Goal: Information Seeking & Learning: Learn about a topic

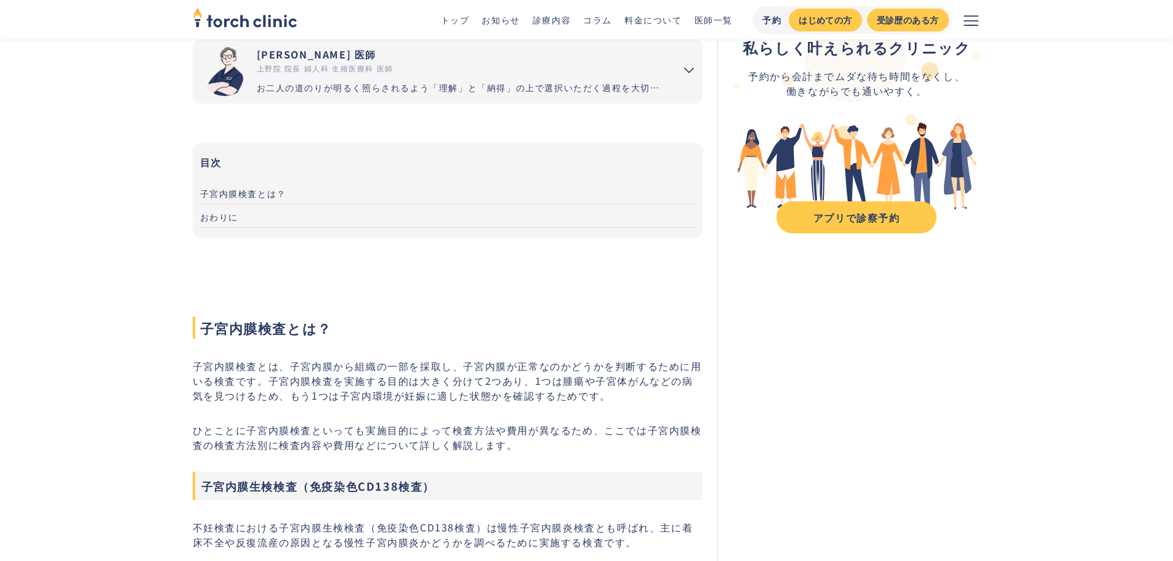
scroll to position [123, 0]
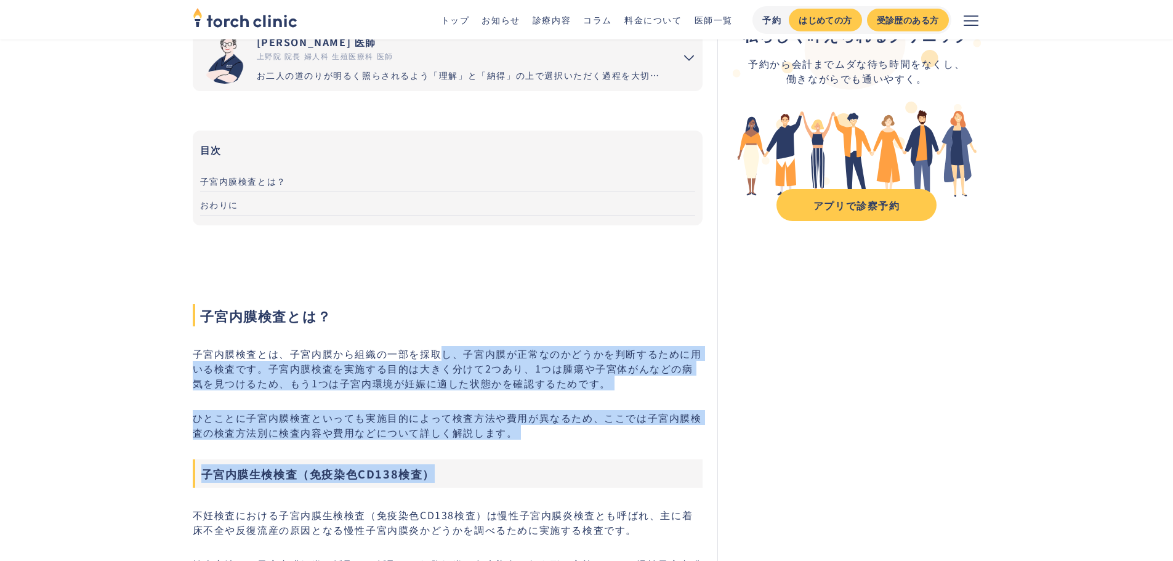
drag, startPoint x: 440, startPoint y: 352, endPoint x: 431, endPoint y: 463, distance: 111.1
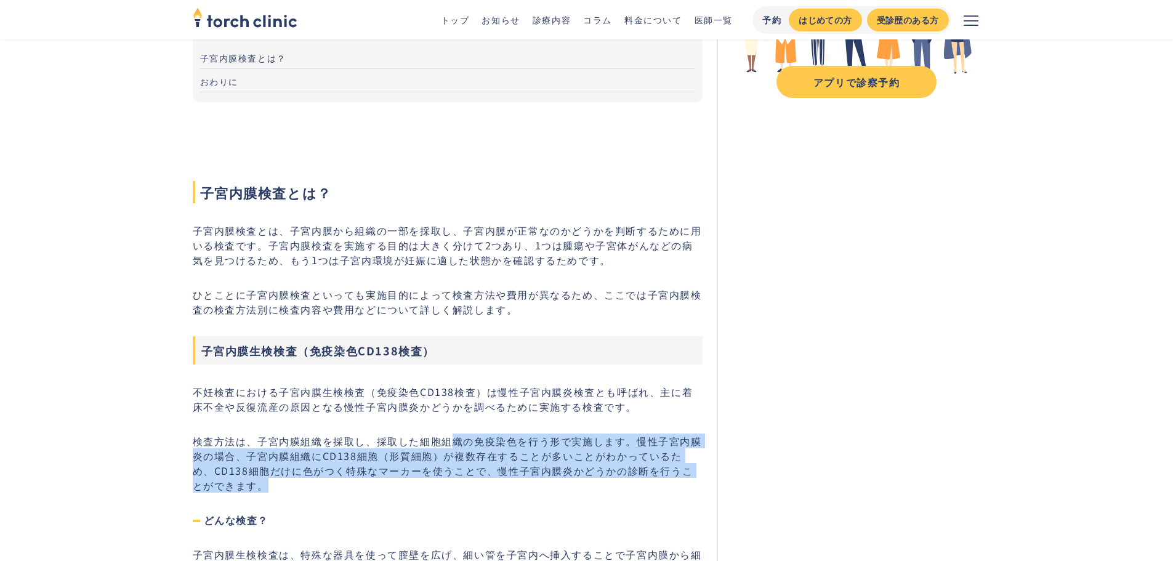
drag, startPoint x: 449, startPoint y: 437, endPoint x: 453, endPoint y: 486, distance: 48.8
click at [453, 486] on p "検査方法は、子宮内膜組織を採取し、採取した細胞組織の免疫染色を行う形で実施します。慢性子宮内膜炎の場合、子宮内膜組織にCD138細胞（形質細胞）が複数存在する…" at bounding box center [448, 462] width 510 height 59
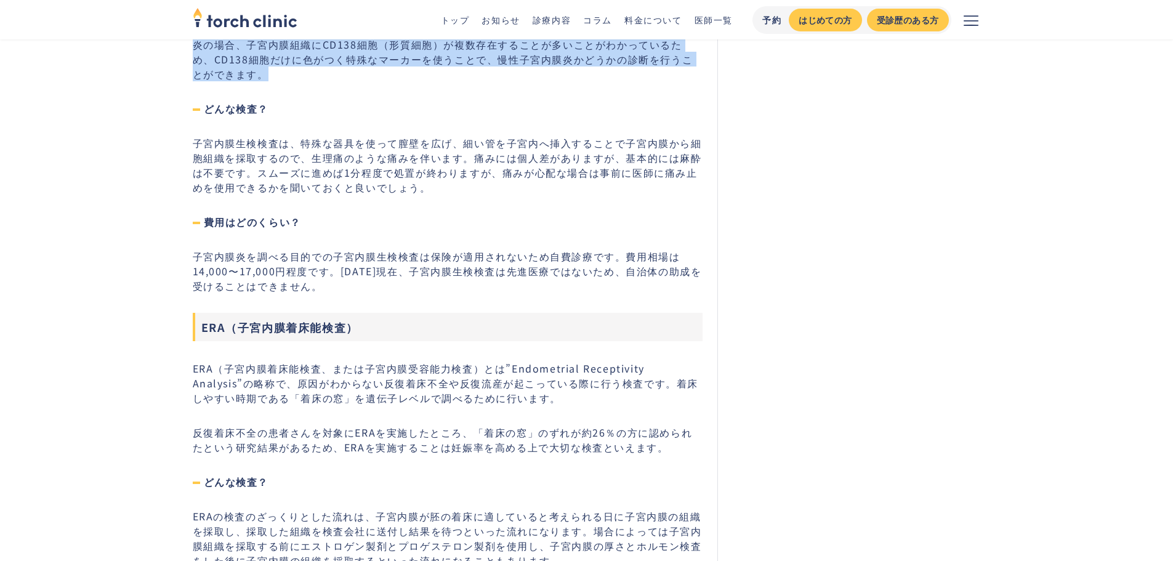
scroll to position [739, 0]
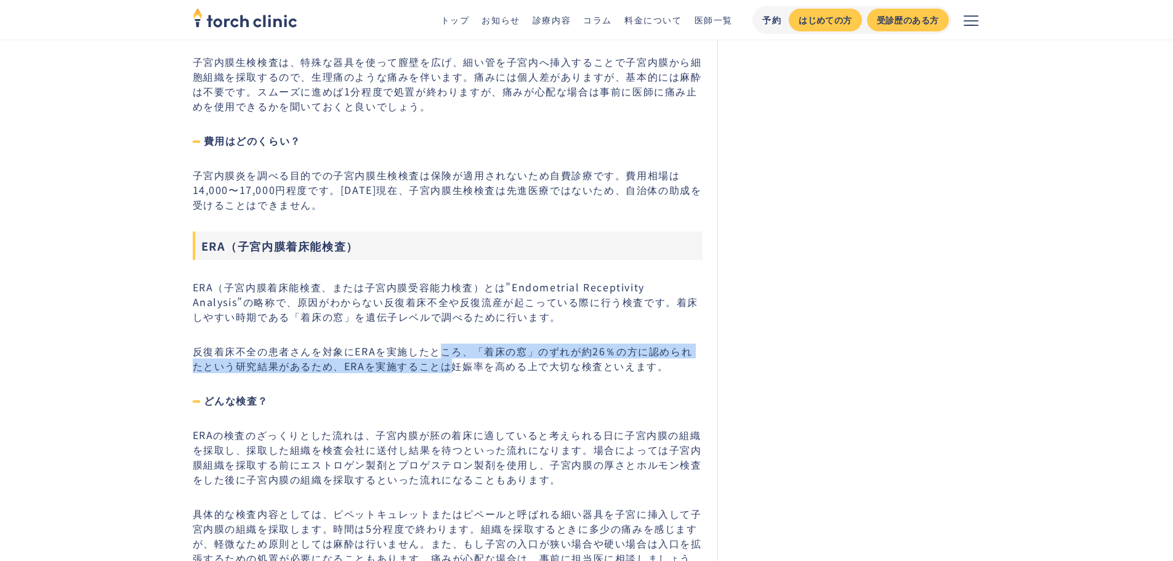
drag, startPoint x: 441, startPoint y: 352, endPoint x: 425, endPoint y: 364, distance: 20.2
click at [425, 364] on p "反復着床不全の患者さんを対象にERAを実施したところ、「着床の窓」のずれが約26％の方に認められたという研究結果があるため、ERAを実施することは妊娠率を高め…" at bounding box center [448, 359] width 510 height 30
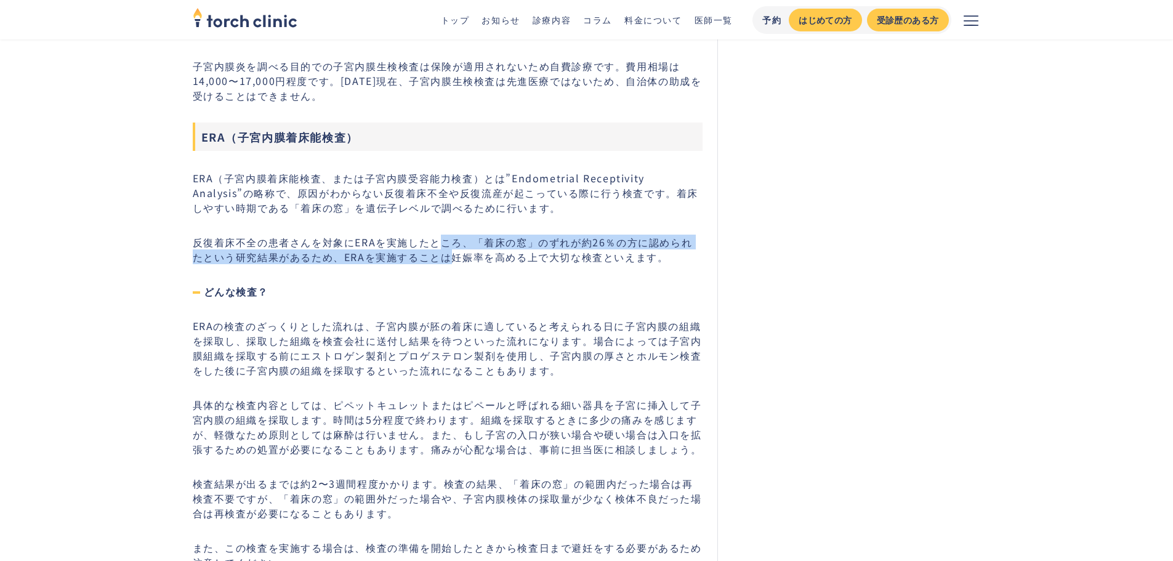
scroll to position [862, 0]
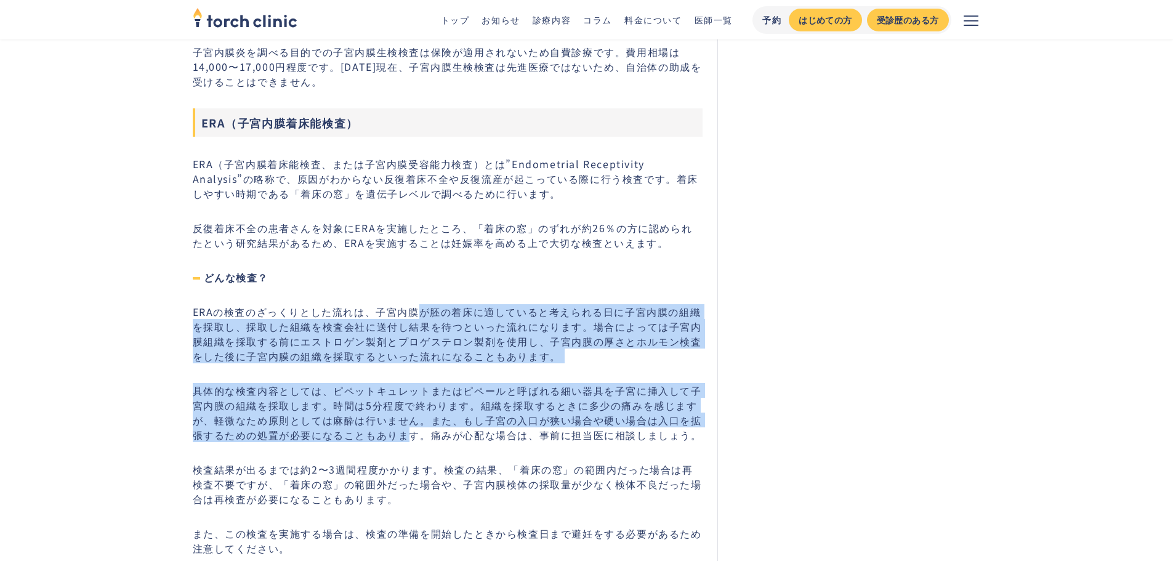
drag, startPoint x: 422, startPoint y: 308, endPoint x: 412, endPoint y: 430, distance: 122.9
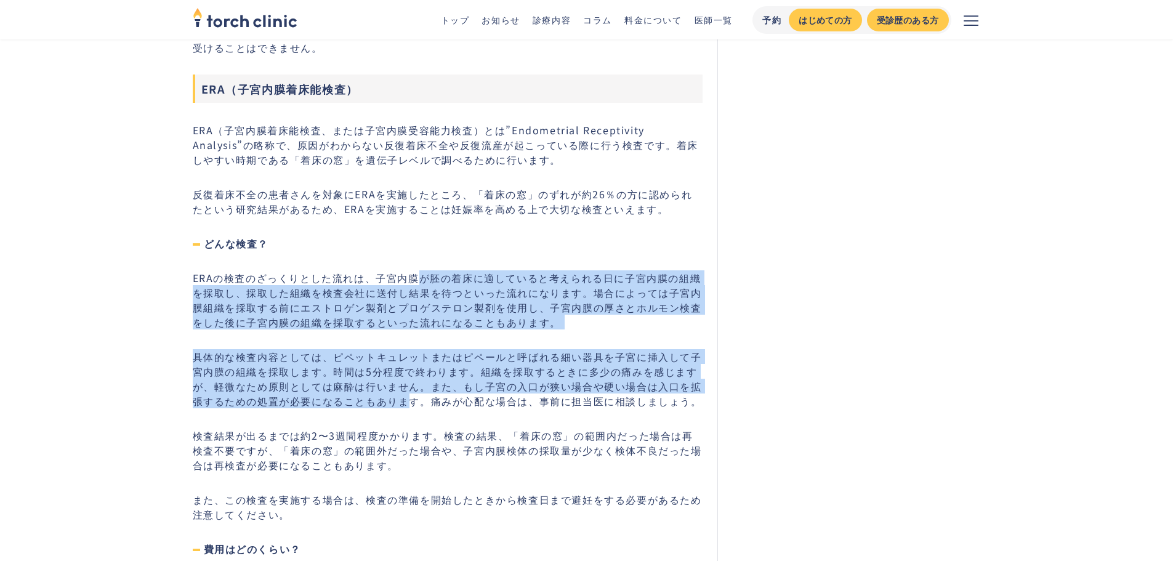
scroll to position [923, 0]
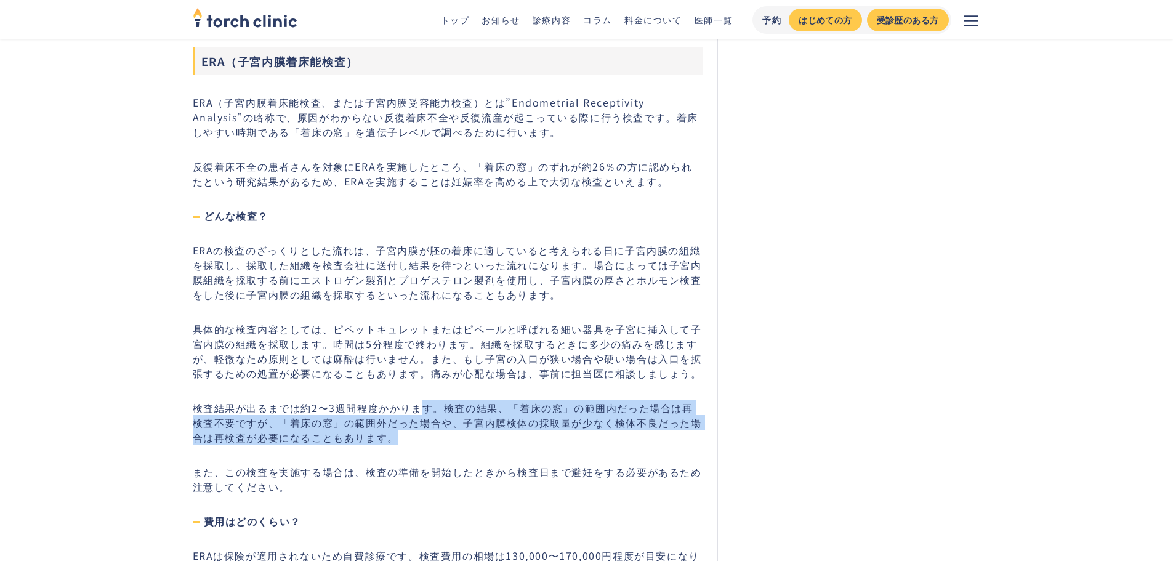
drag, startPoint x: 424, startPoint y: 412, endPoint x: 416, endPoint y: 436, distance: 25.3
click at [416, 436] on p "検査結果が出るまでは約2〜3週間程度かかります。検査の結果、「着床の窓」の範囲内だった場合は再検査不要ですが、「着床の窓」の範囲外だった場合や、子宮内膜検体の…" at bounding box center [448, 422] width 510 height 44
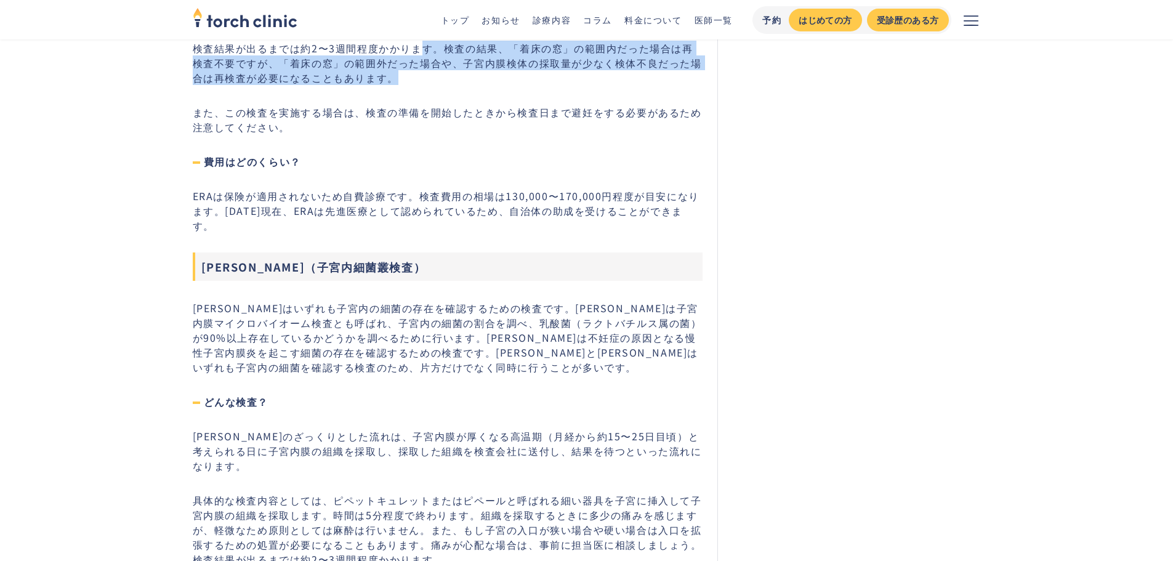
scroll to position [1293, 0]
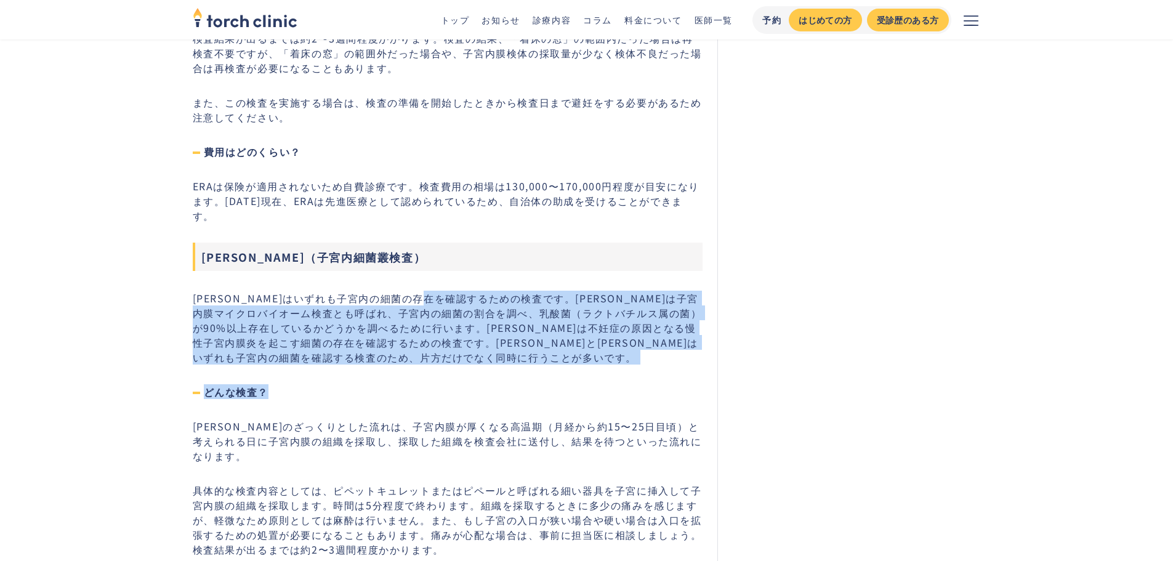
drag, startPoint x: 435, startPoint y: 283, endPoint x: 425, endPoint y: 350, distance: 67.8
click at [425, 350] on div "子宮内膜検査とは？ 子宮内膜検査とは、子宮内膜から組織の一部を採取し、子宮内膜が正常なのかどうかを判断するために用いる検査です。子宮内膜検査を実施する目的は大…" at bounding box center [448, 344] width 510 height 2499
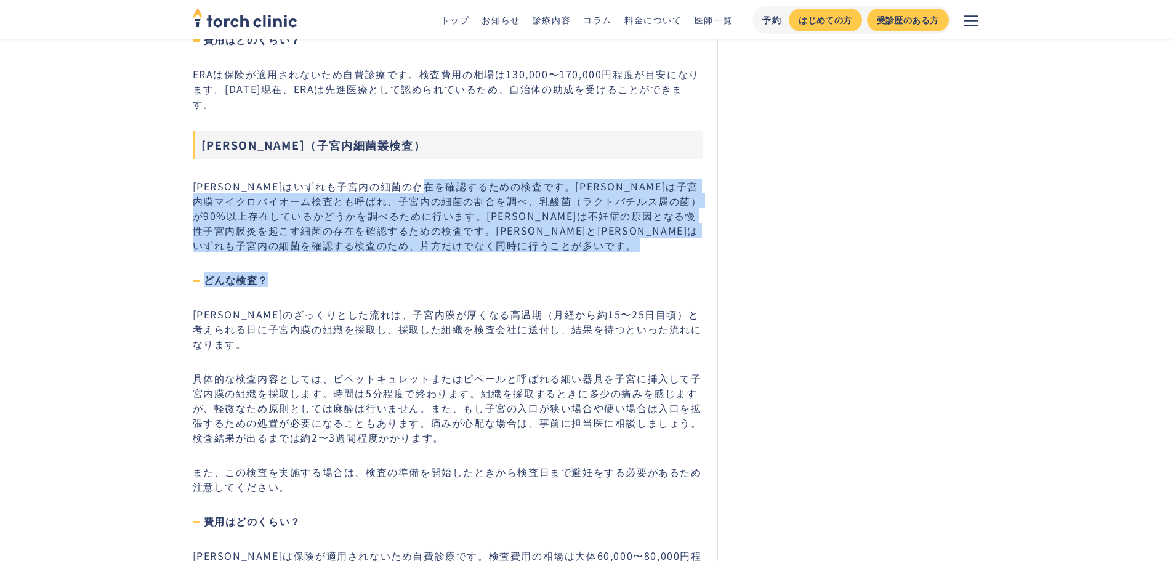
scroll to position [1416, 0]
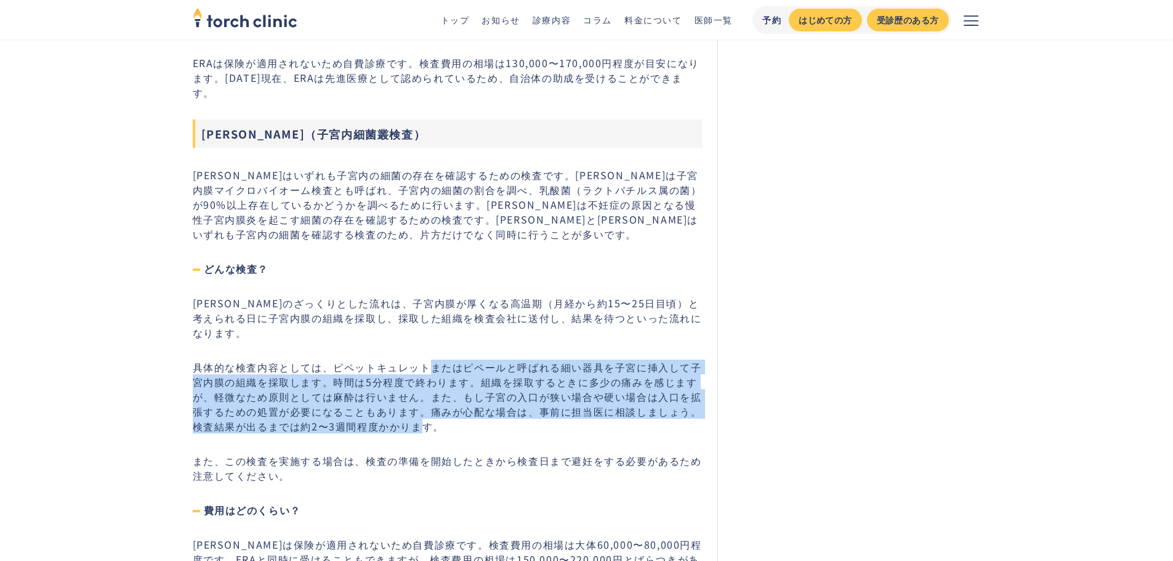
drag, startPoint x: 430, startPoint y: 351, endPoint x: 419, endPoint y: 416, distance: 65.6
click at [419, 416] on p "具体的な検査内容としては、ピペットキュレットまたはピペールと呼ばれる細い器具を子宮に挿入して子宮内膜の組織を採取します。時間は5分程度で終わります。組織を採取…" at bounding box center [448, 397] width 510 height 74
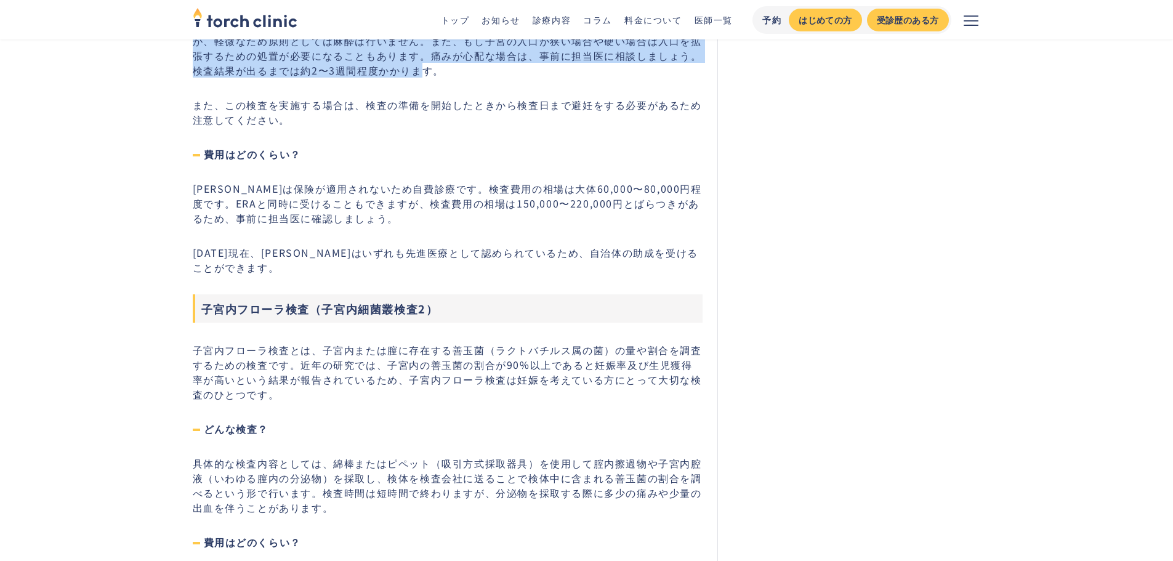
scroll to position [1847, 0]
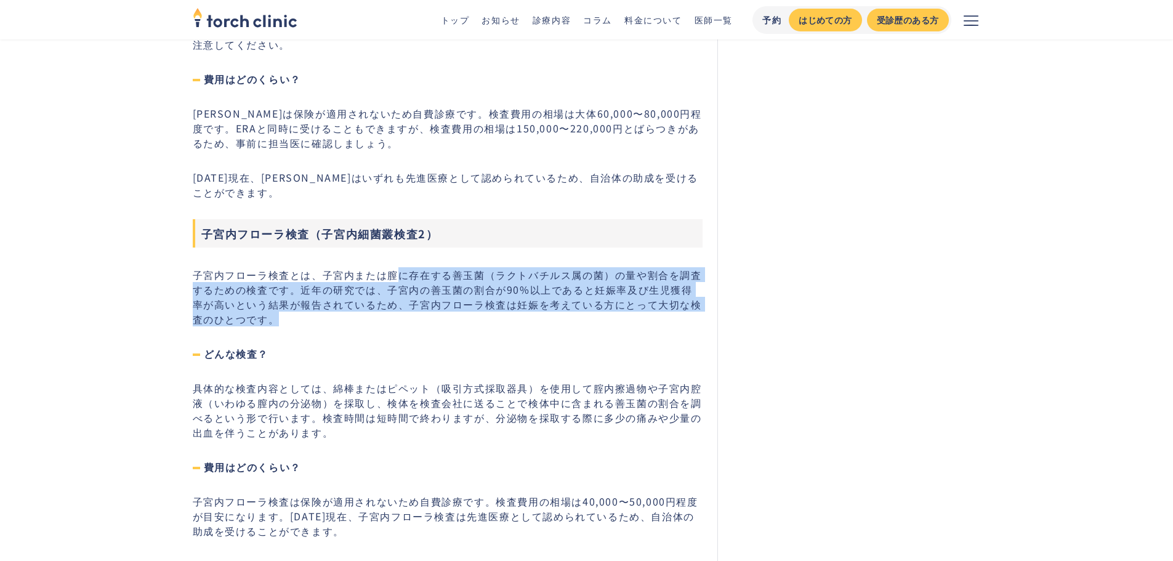
drag, startPoint x: 398, startPoint y: 265, endPoint x: 421, endPoint y: 302, distance: 43.9
click at [421, 302] on p "子宮内フローラ検査とは、子宮内または膣に存在する善玉菌（ラクトバチルス属の菌）の量や割合を調査するための検査です。近年の研究では、子宮内の善玉菌の割合が90%…" at bounding box center [448, 296] width 510 height 59
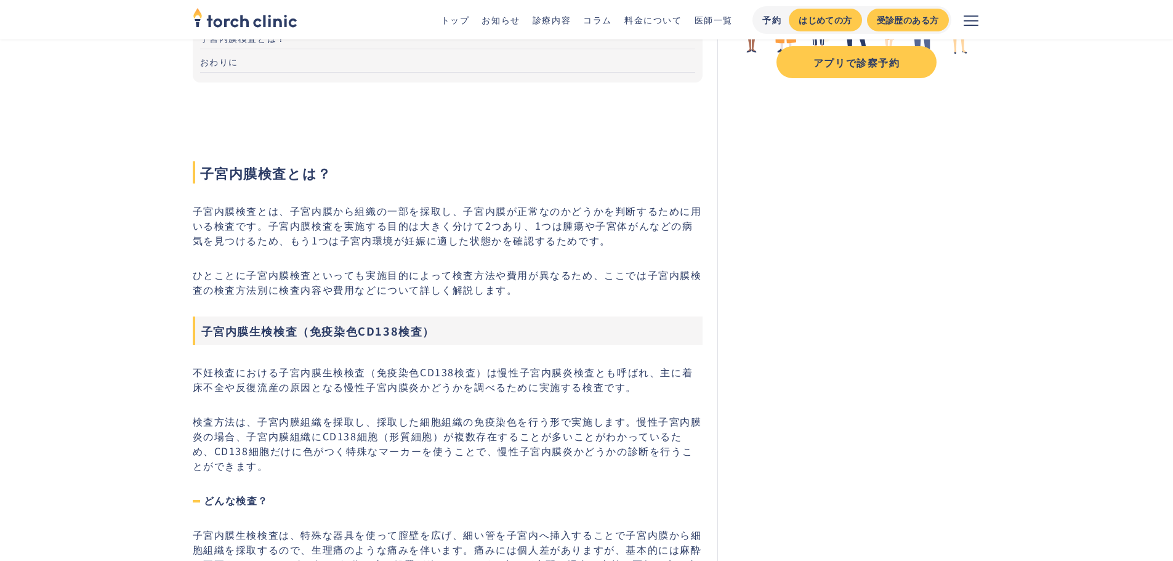
scroll to position [0, 0]
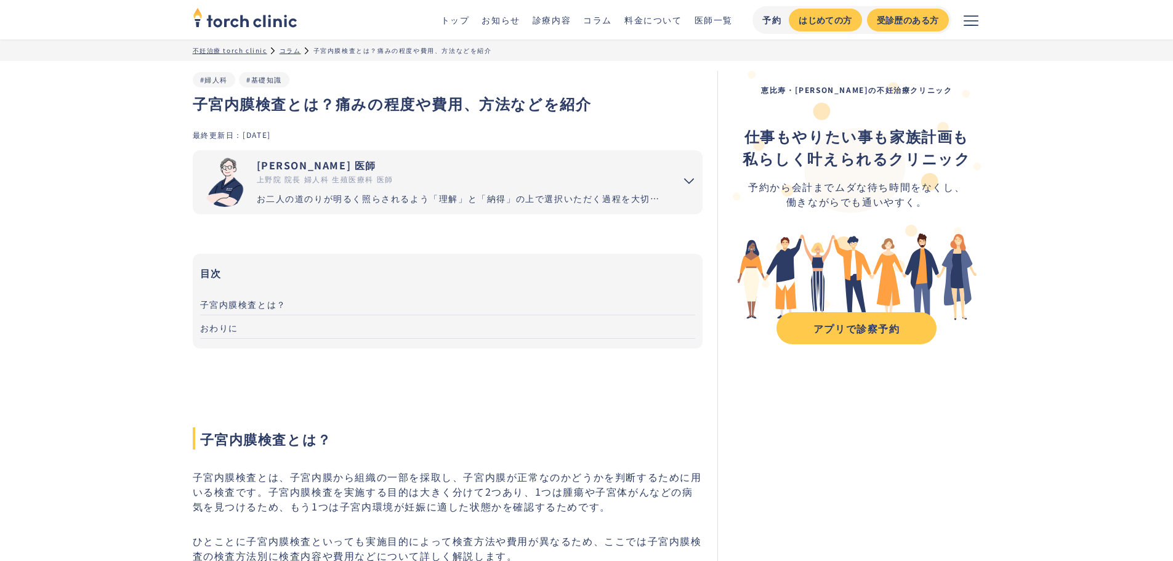
drag, startPoint x: 1002, startPoint y: 3, endPoint x: 1064, endPoint y: 313, distance: 316.0
